Goal: Information Seeking & Learning: Understand process/instructions

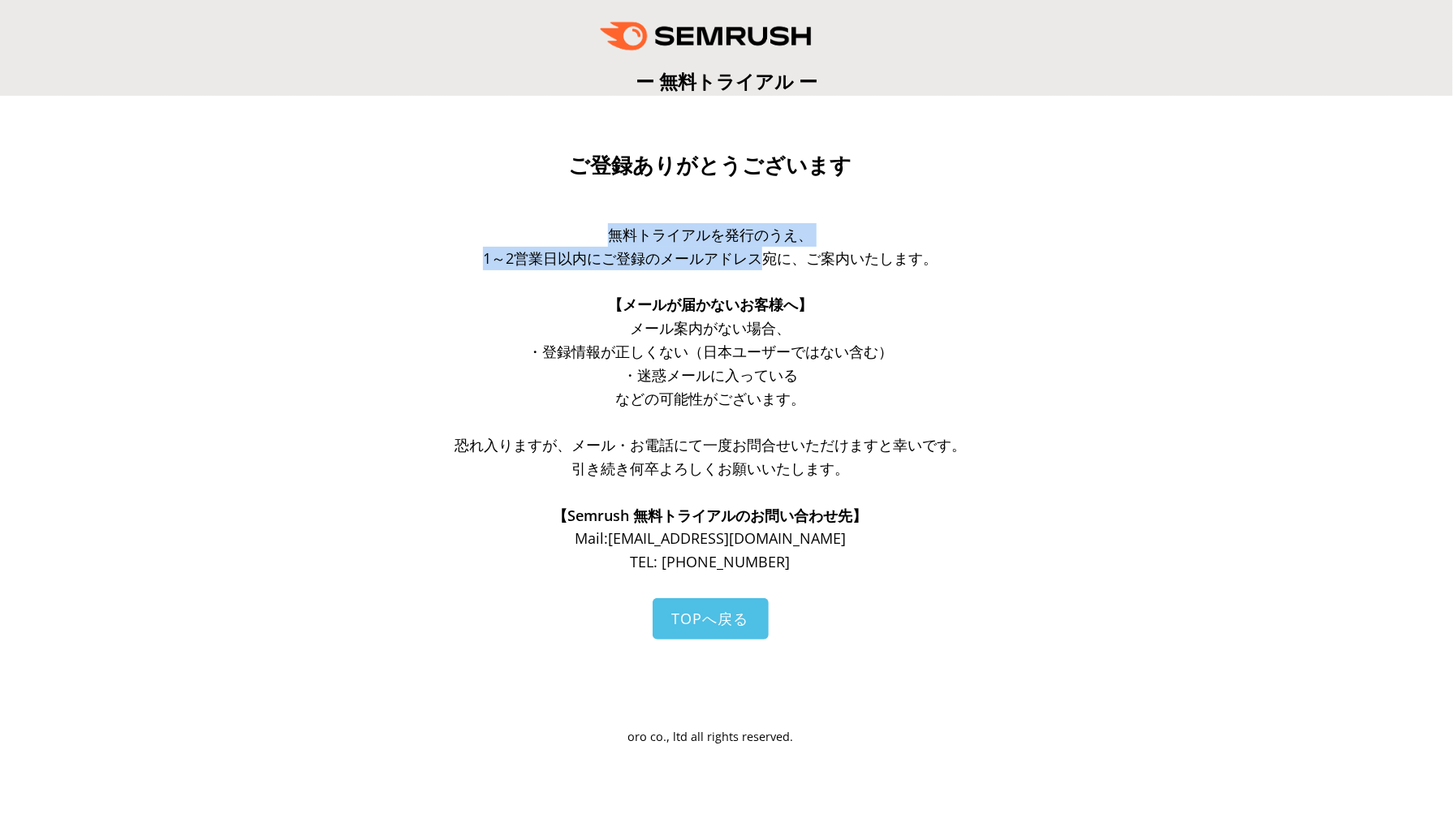
drag, startPoint x: 767, startPoint y: 260, endPoint x: 643, endPoint y: 220, distance: 130.3
click at [643, 220] on div "ご登録ありがとうございます 無料トライアルを発行のうえ、 1～2営業日以内にご登録のメールアドレス宛に、ご案内いたします。 【メールが届かないお客様へ】 メー…" at bounding box center [726, 447] width 649 height 599
click at [630, 230] on span "無料トライアルを発行のうえ、" at bounding box center [710, 235] width 204 height 20
click at [618, 233] on span "無料トライアルを発行のうえ、" at bounding box center [710, 235] width 204 height 20
drag, startPoint x: 618, startPoint y: 233, endPoint x: 741, endPoint y: 265, distance: 127.1
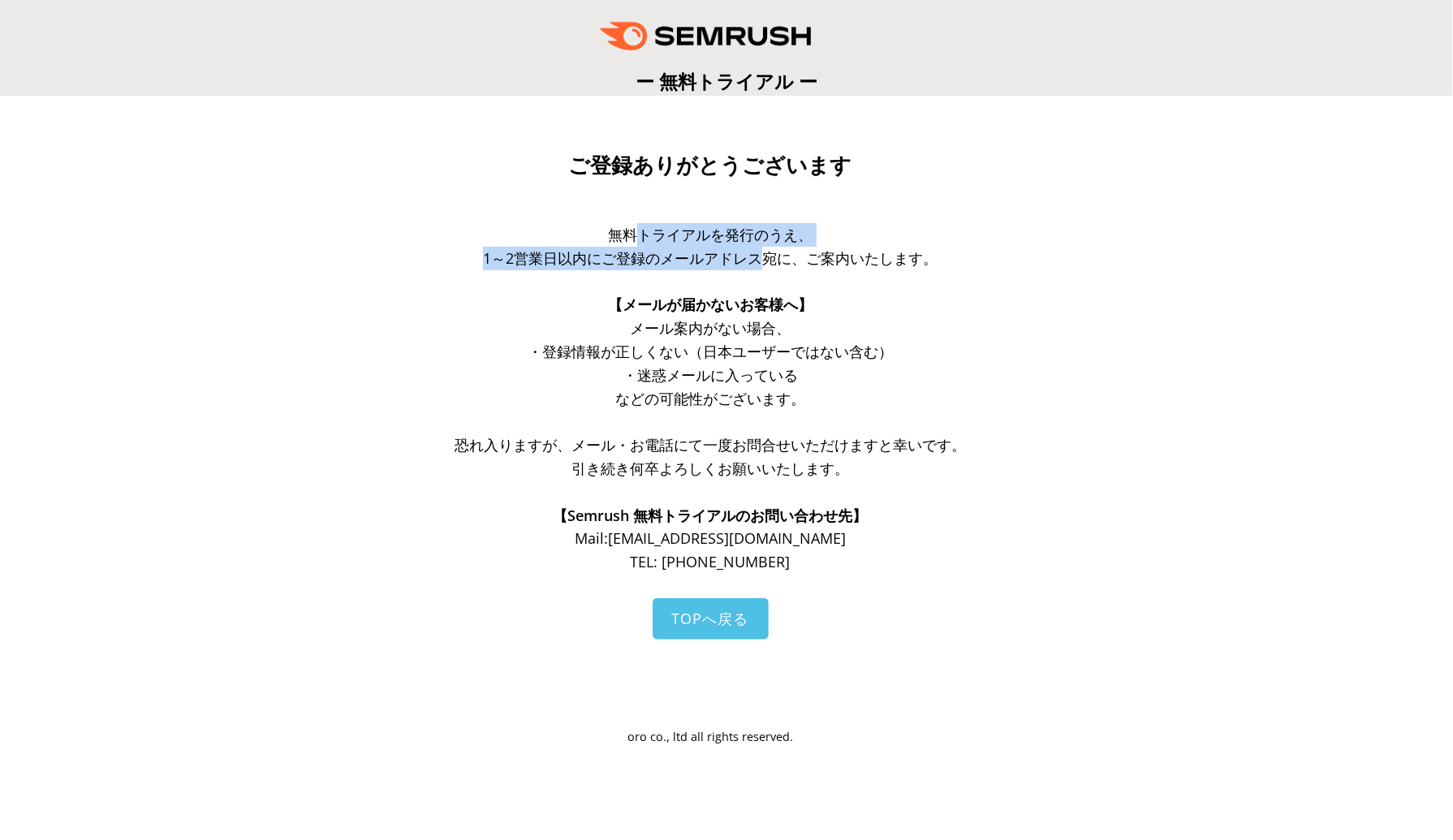
click at [741, 265] on div "無料トライアルを発行のうえ、 1～2営業日以内にご登録のメールアドレス宛に、ご案内いたします。 【メールが届かないお客様へ】 メール案内がない場合、 ・登録情…" at bounding box center [710, 397] width 617 height 350
click at [717, 311] on span "【メールが届かないお客様へ】" at bounding box center [710, 304] width 204 height 20
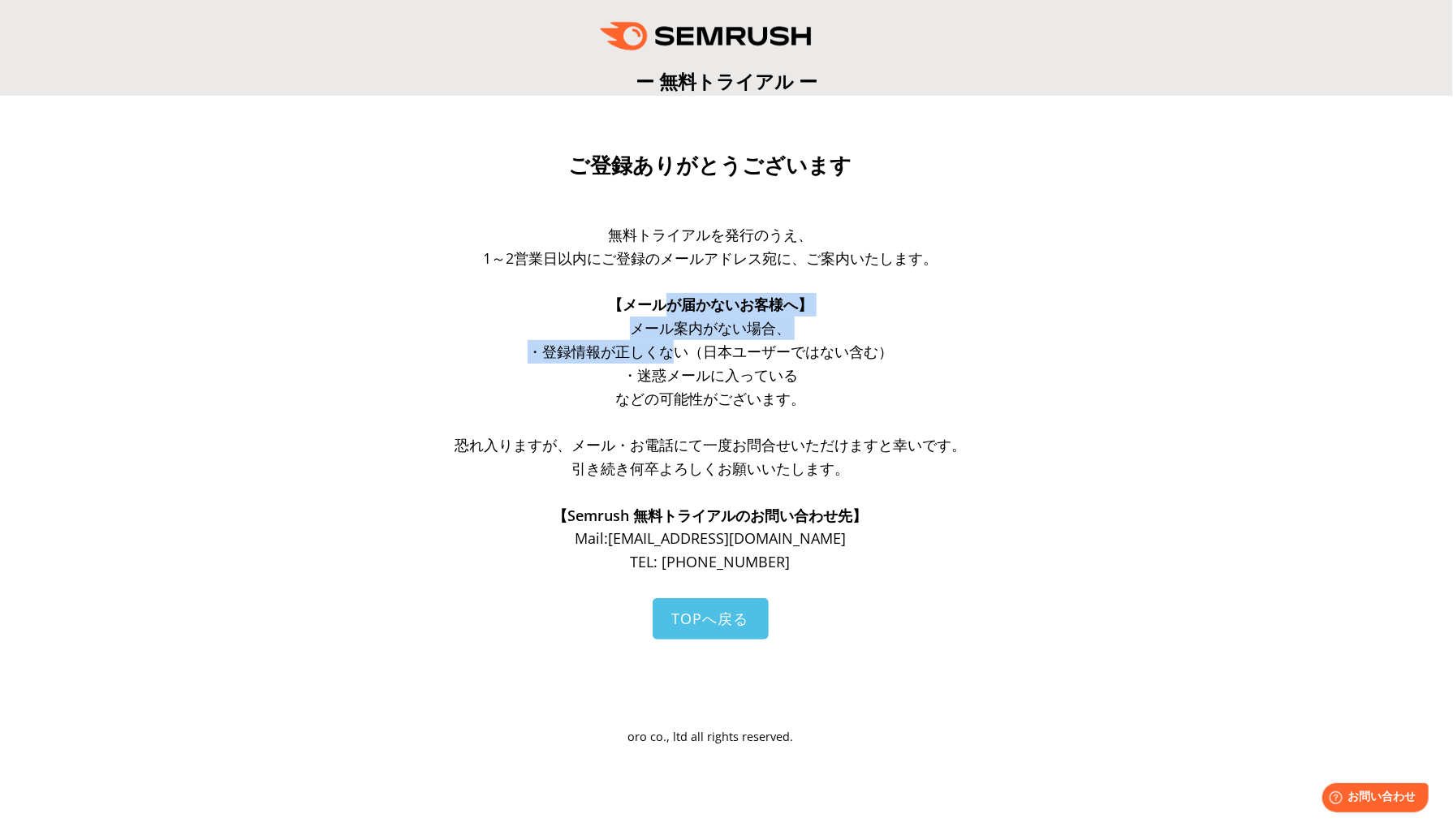
drag, startPoint x: 668, startPoint y: 307, endPoint x: 678, endPoint y: 353, distance: 47.1
click at [678, 353] on div "無料トライアルを発行のうえ、 1～2営業日以内にご登録のメールアドレス宛に、ご案内いたします。 【メールが届かないお客様へ】 メール案内がない場合、 ・登録情…" at bounding box center [710, 397] width 617 height 350
click at [669, 401] on span "などの可能性がございます。" at bounding box center [710, 398] width 189 height 20
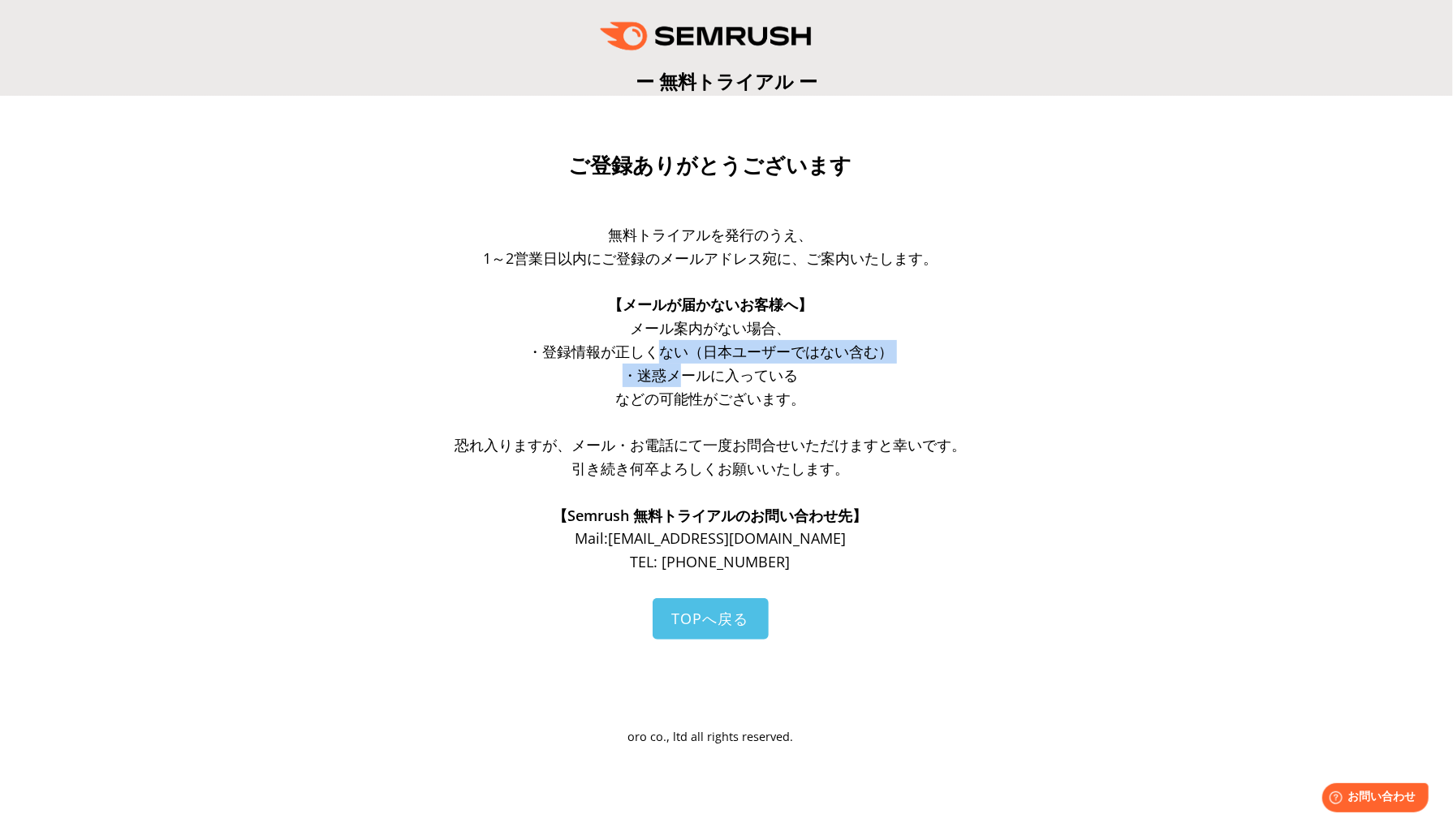
drag, startPoint x: 673, startPoint y: 373, endPoint x: 679, endPoint y: 400, distance: 27.7
click at [679, 388] on div "無料トライアルを発行のうえ、 1～2営業日以内にご登録のメールアドレス宛に、ご案内いたします。 【メールが届かないお客様へ】 メール案内がない場合、 ・登録情…" at bounding box center [710, 397] width 617 height 350
click at [679, 415] on p at bounding box center [710, 422] width 617 height 24
